Goal: Task Accomplishment & Management: Manage account settings

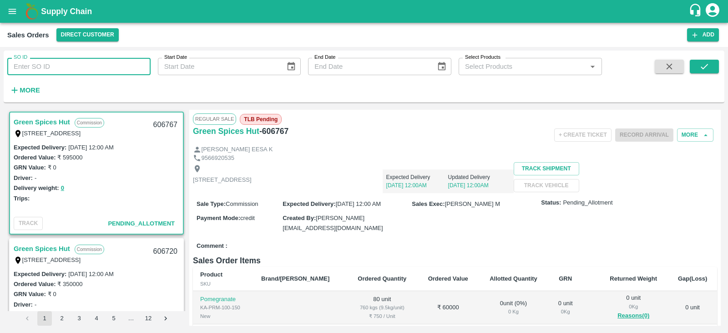
click at [107, 64] on input "SO ID" at bounding box center [78, 66] width 143 height 17
type input "606045"
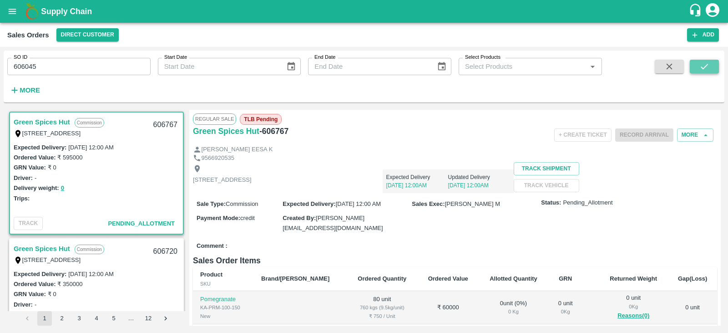
click at [705, 72] on button "submit" at bounding box center [704, 67] width 29 height 14
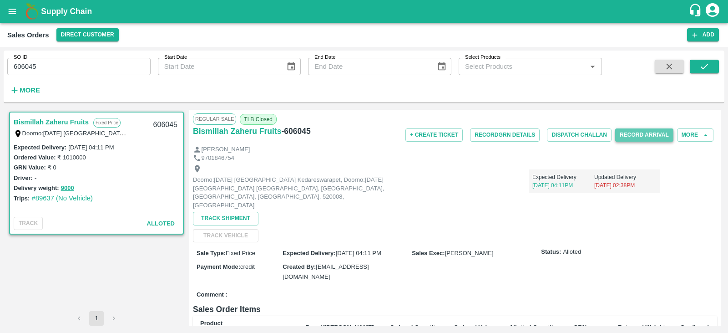
click at [631, 134] on button "Record Arrival" at bounding box center [645, 134] width 58 height 13
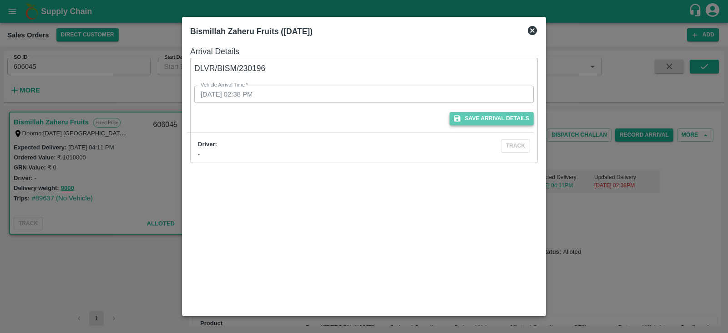
click at [471, 122] on button "Save Arrival Details" at bounding box center [492, 118] width 84 height 13
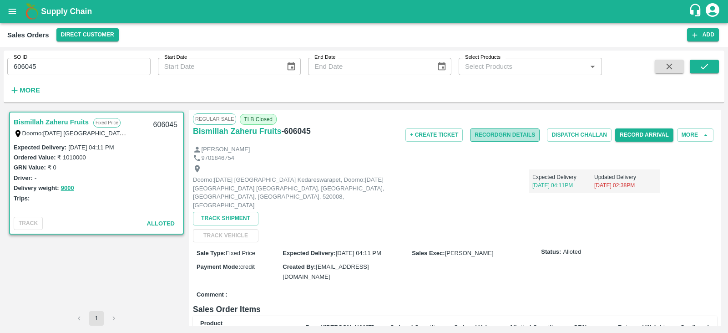
click at [500, 138] on button "Record GRN Details" at bounding box center [505, 134] width 70 height 13
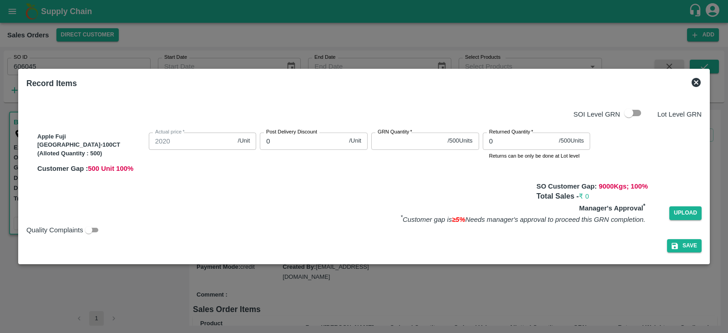
click at [392, 141] on input "GRN Quantity   *" at bounding box center [408, 140] width 73 height 17
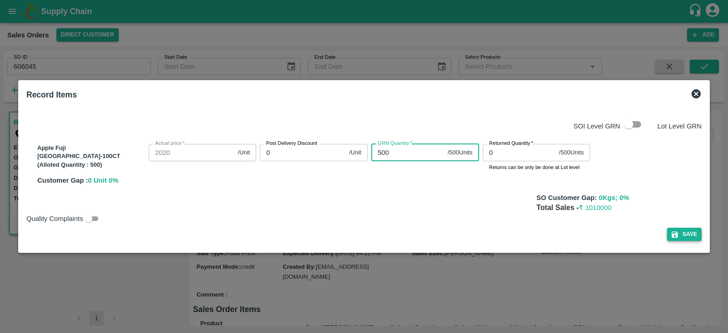
type input "500"
click at [673, 234] on button "Save" at bounding box center [684, 234] width 35 height 13
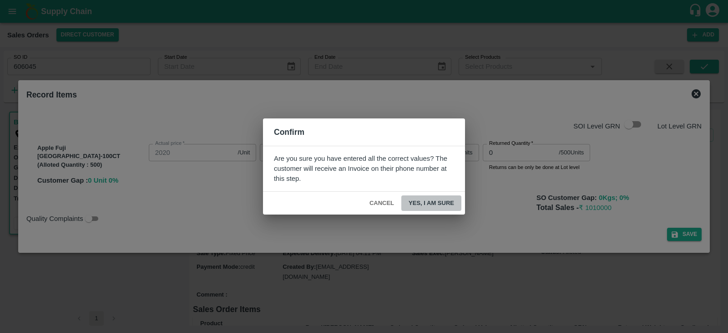
click at [435, 206] on button "Yes, I am sure" at bounding box center [432, 203] width 60 height 16
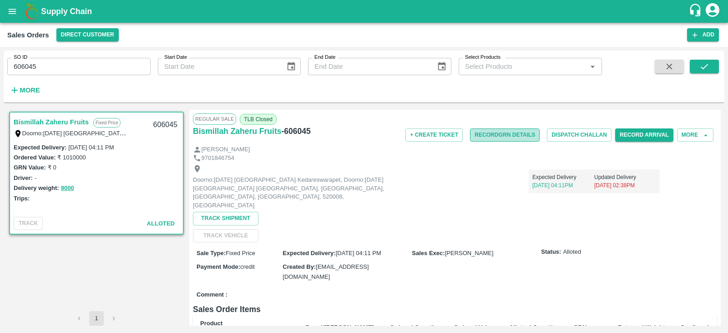
click at [517, 134] on button "Record GRN Details" at bounding box center [505, 134] width 70 height 13
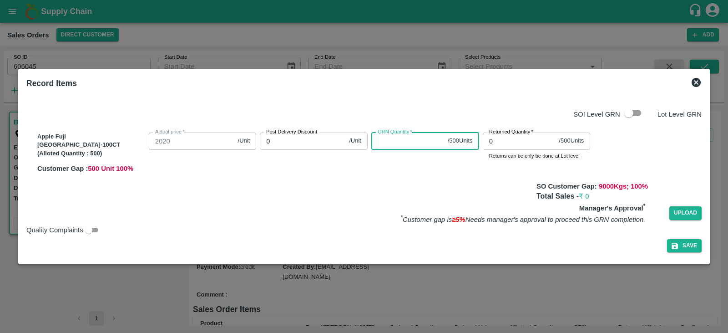
click at [423, 144] on input "GRN Quantity   *" at bounding box center [408, 140] width 73 height 17
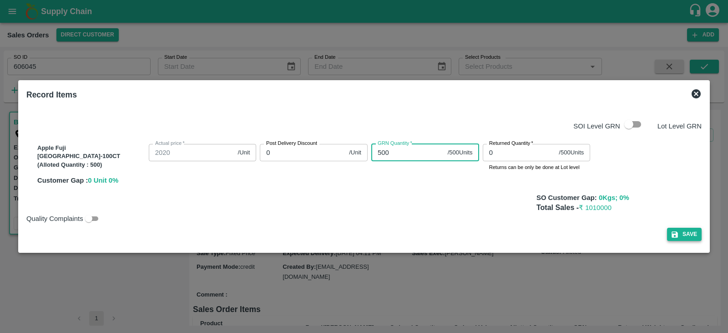
type input "500"
click at [676, 235] on button "Save" at bounding box center [684, 234] width 35 height 13
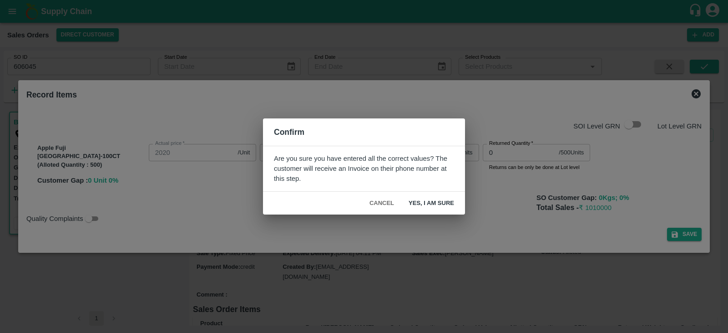
click at [429, 205] on button "Yes, I am sure" at bounding box center [432, 203] width 60 height 16
